Goal: Navigation & Orientation: Find specific page/section

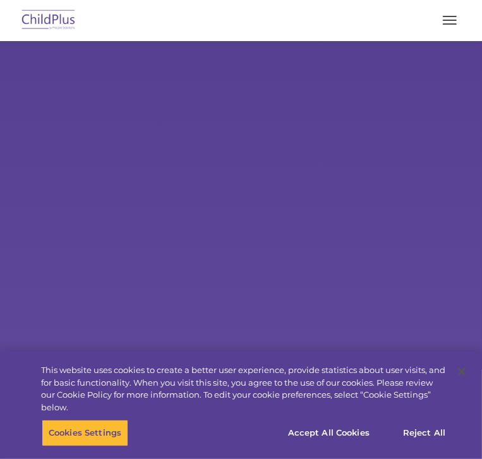
select select "MEDIUM"
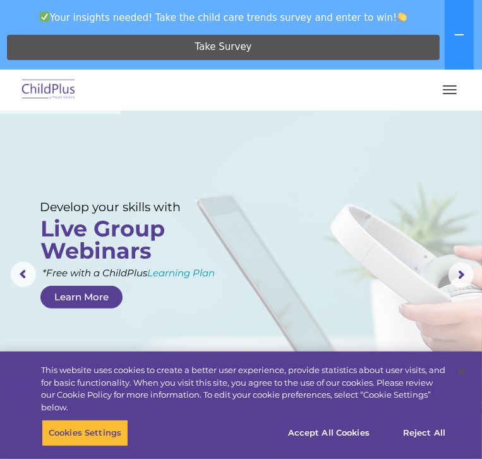
click at [458, 96] on button "button" at bounding box center [450, 90] width 27 height 20
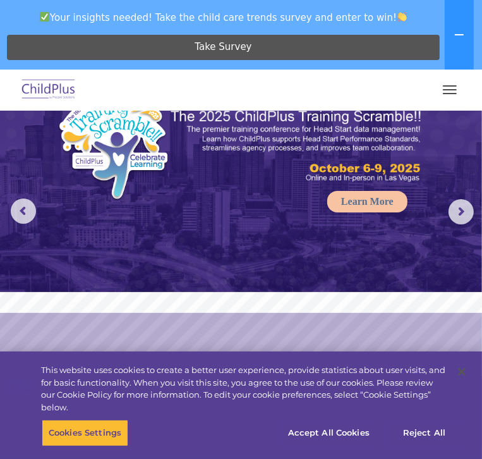
click at [450, 88] on button "button" at bounding box center [450, 90] width 27 height 20
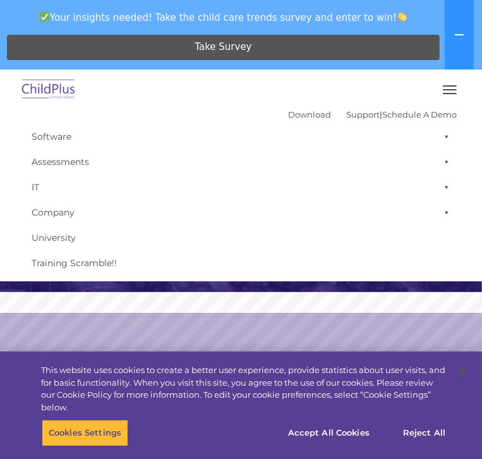
click at [450, 88] on button "button" at bounding box center [450, 90] width 27 height 20
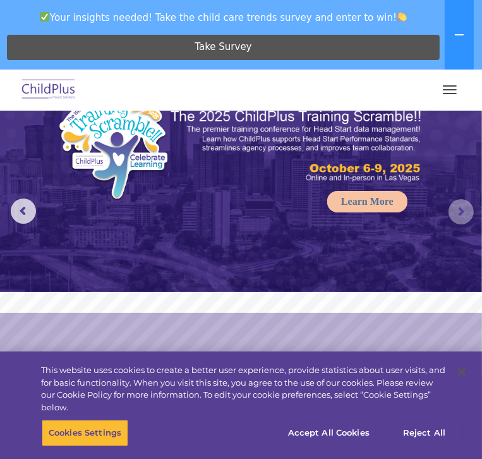
click at [468, 213] on rs-arrow at bounding box center [461, 211] width 25 height 25
